Goal: Find specific page/section: Find specific page/section

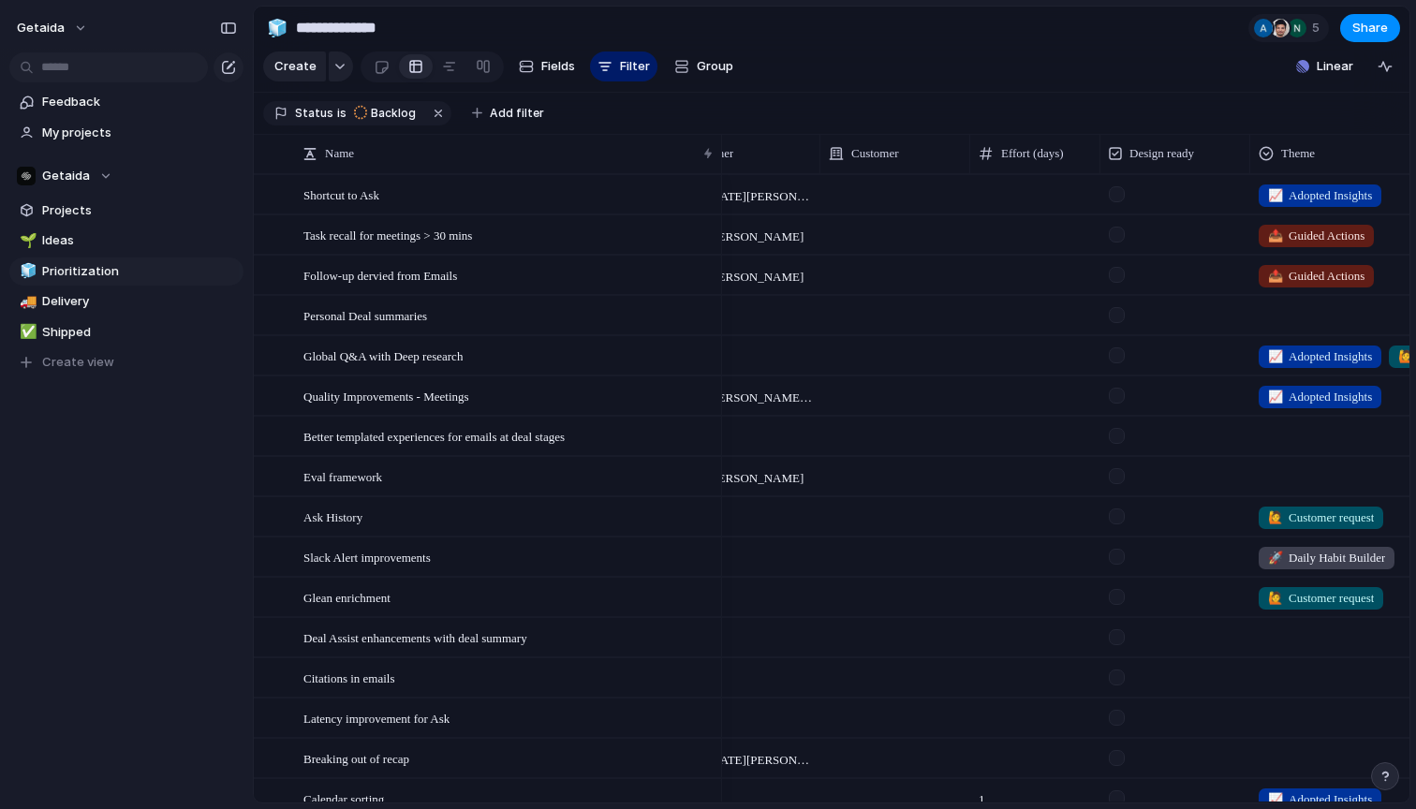
scroll to position [0, 108]
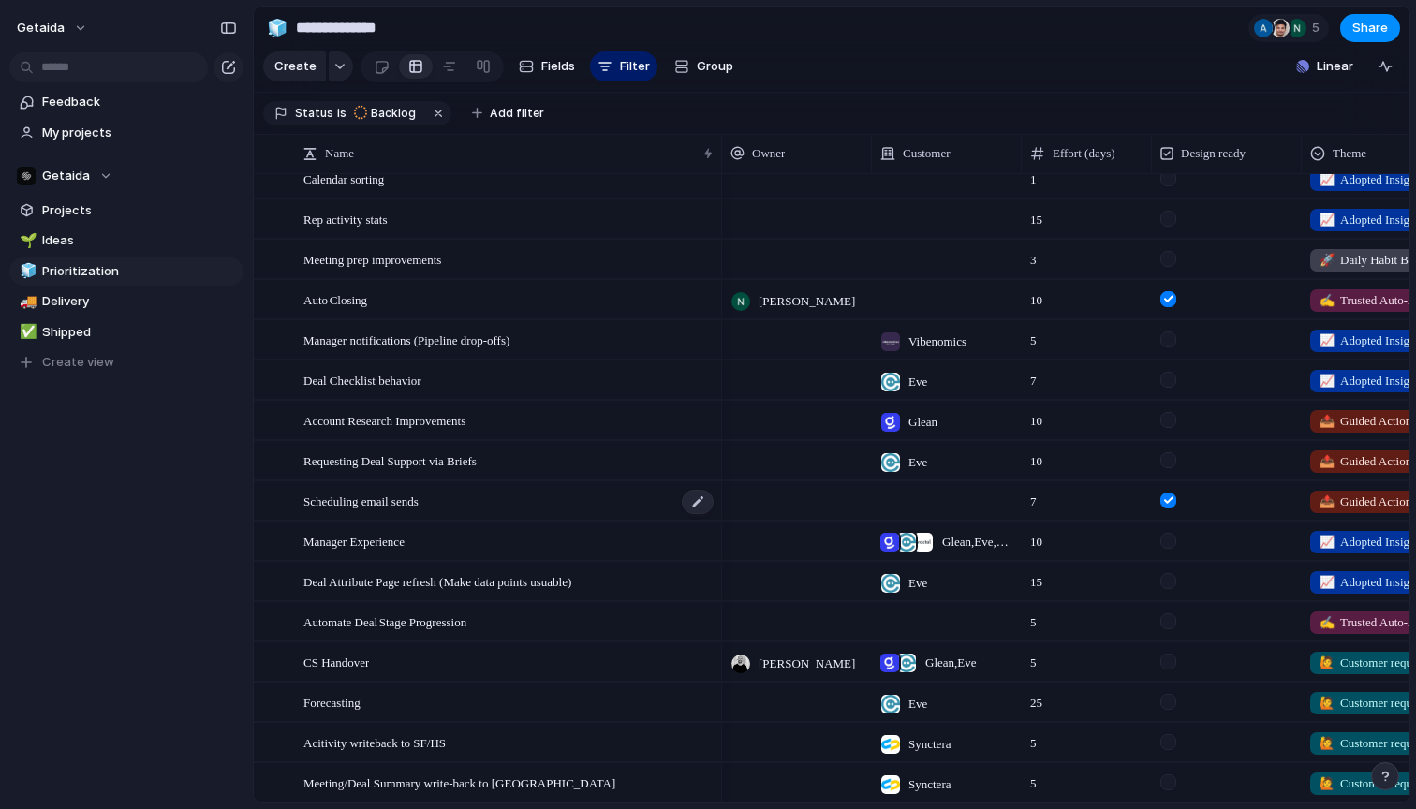
click at [419, 509] on span "Scheduling email sends" at bounding box center [360, 501] width 115 height 22
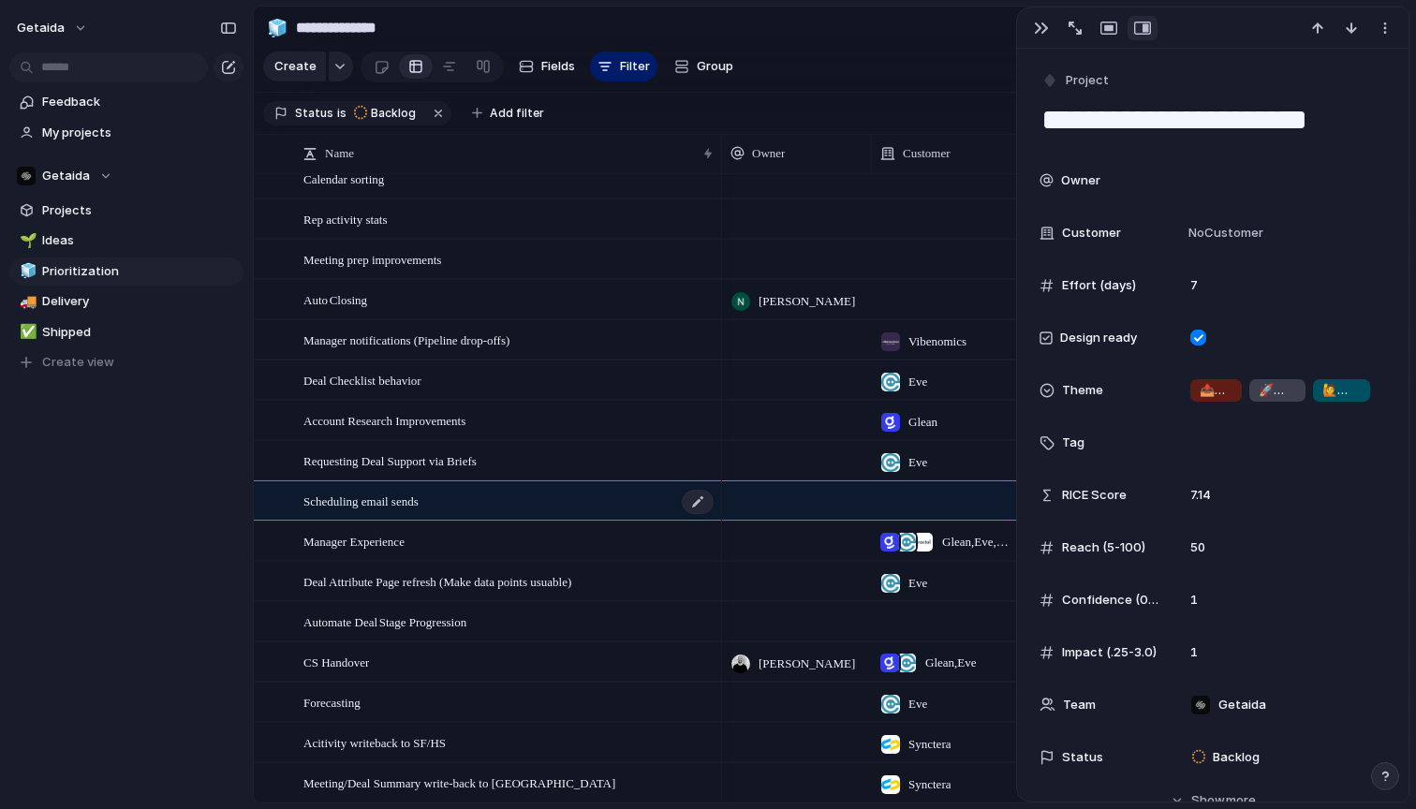
click at [419, 500] on span "Scheduling email sends" at bounding box center [360, 501] width 115 height 22
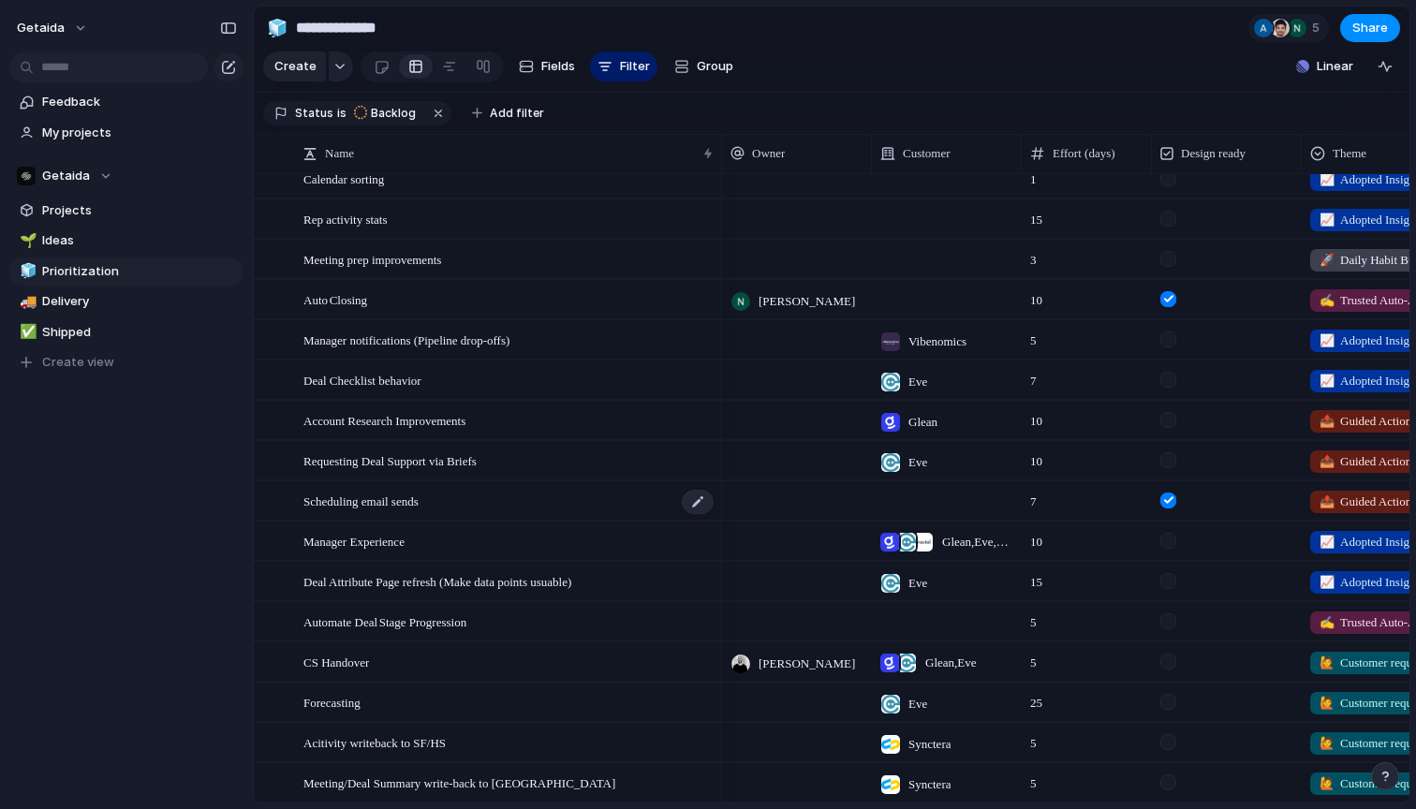
click at [419, 507] on span "Scheduling email sends" at bounding box center [360, 501] width 115 height 22
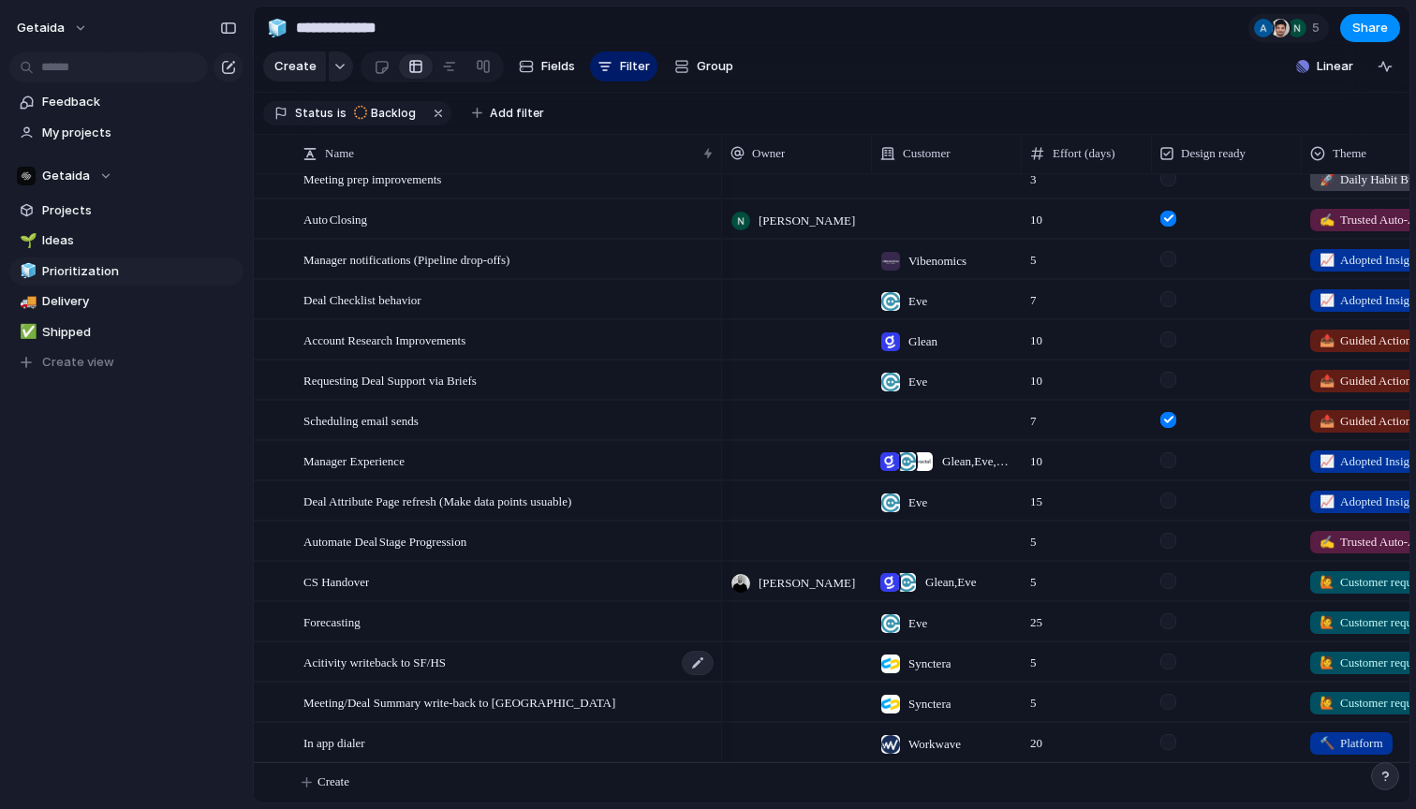
click at [500, 652] on div "Acitivity writeback to SF/HS" at bounding box center [509, 662] width 412 height 38
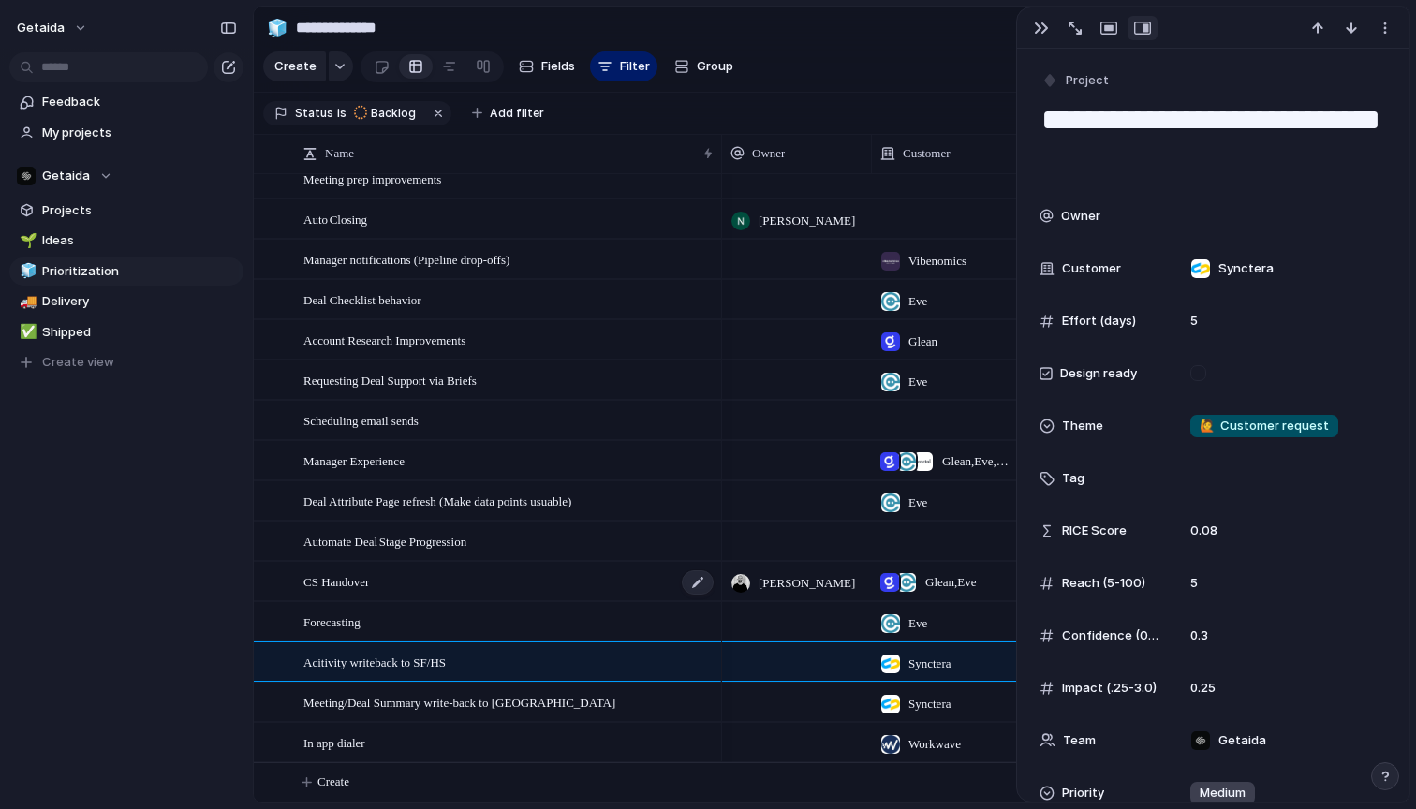
click at [474, 598] on div "CS Handover" at bounding box center [509, 582] width 412 height 38
type textarea "**********"
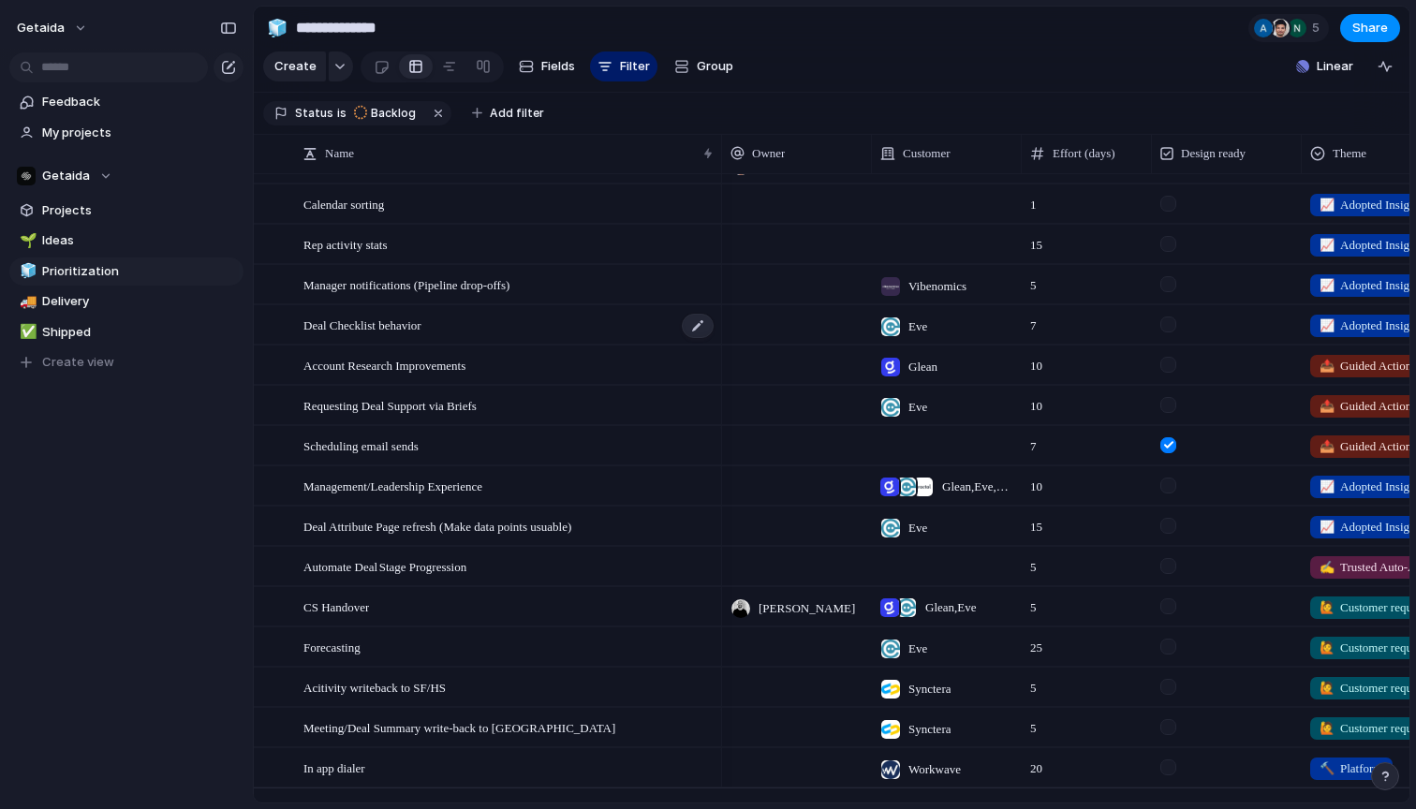
scroll to position [0, 2]
